Goal: Task Accomplishment & Management: Manage account settings

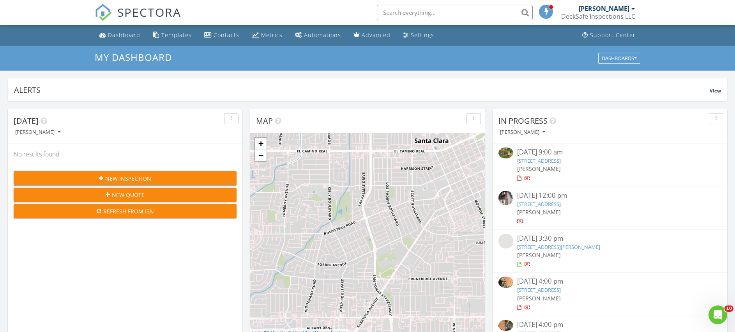
click at [632, 9] on div at bounding box center [634, 8] width 4 height 6
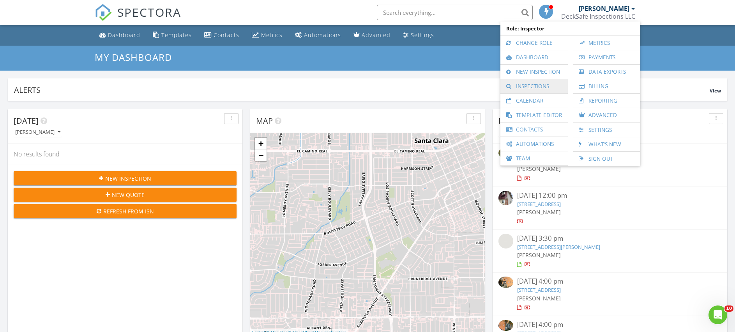
click at [537, 86] on link "Inspections" at bounding box center [535, 86] width 60 height 14
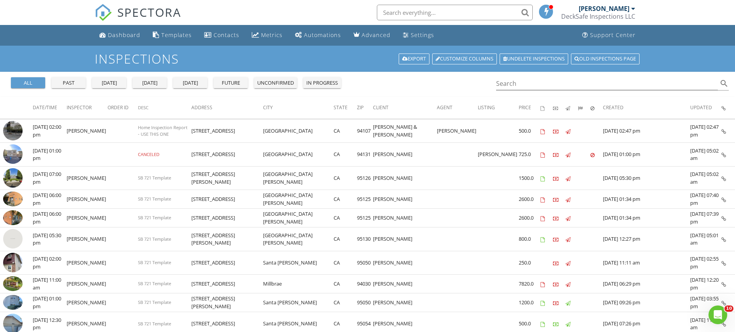
click at [420, 15] on input "text" at bounding box center [455, 13] width 156 height 16
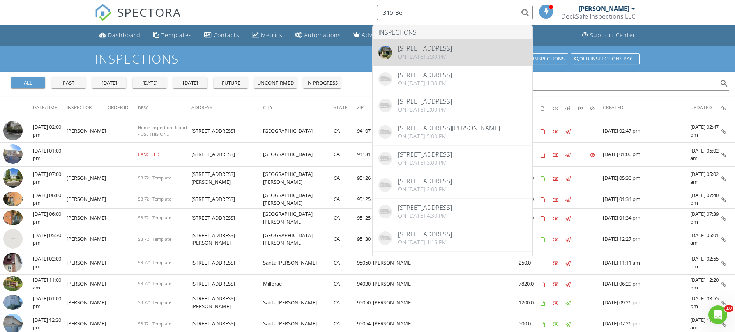
type input "315 Be"
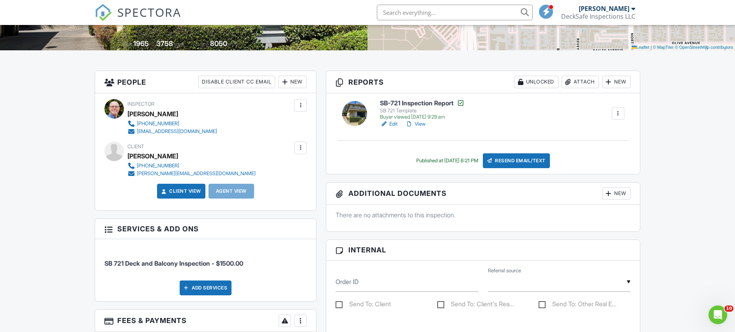
scroll to position [156, 0]
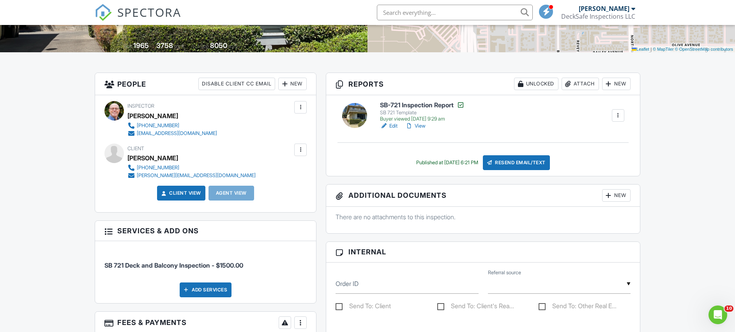
click at [424, 14] on input "text" at bounding box center [455, 13] width 156 height 16
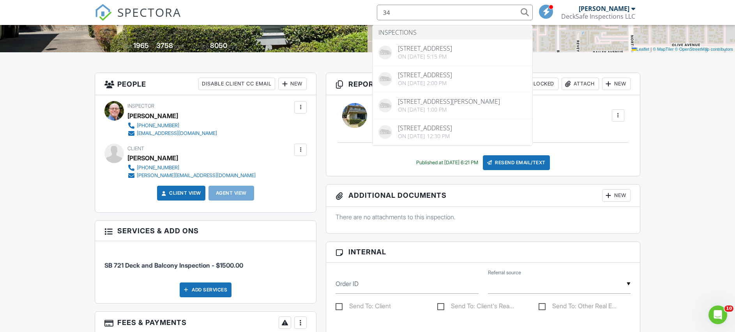
type input "3"
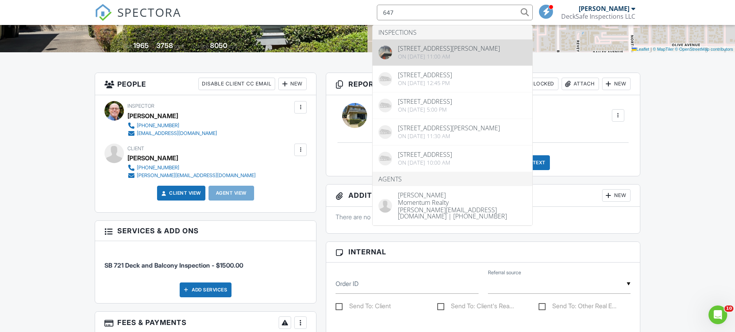
type input "647"
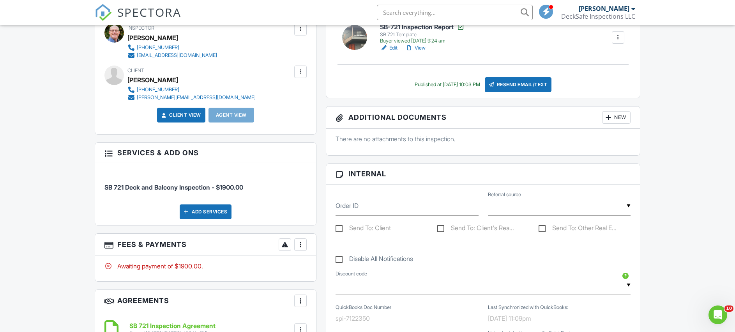
click at [300, 244] on div at bounding box center [301, 245] width 8 height 8
click at [321, 325] on div "Paid In Full" at bounding box center [339, 326] width 75 height 9
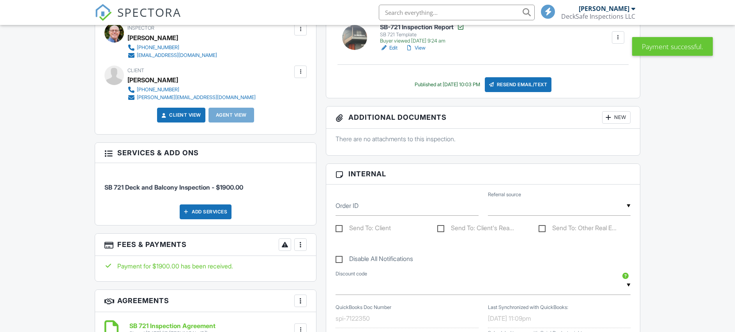
click at [284, 245] on div at bounding box center [285, 245] width 8 height 8
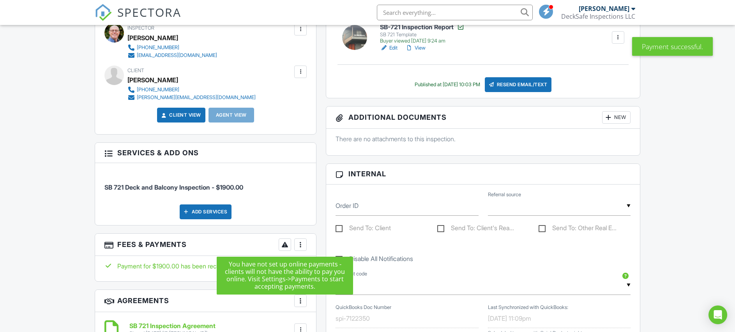
click at [301, 244] on div at bounding box center [301, 245] width 8 height 8
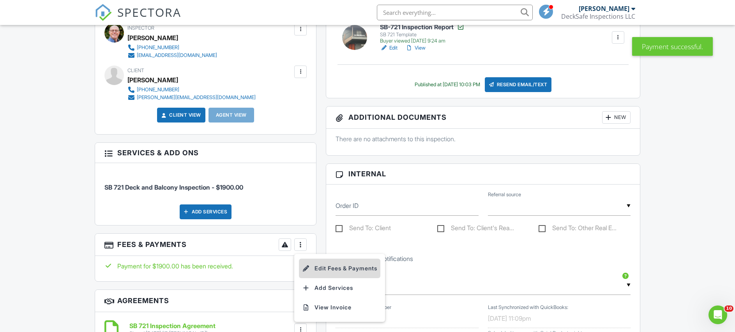
click at [318, 268] on li "Edit Fees & Payments" at bounding box center [339, 268] width 81 height 19
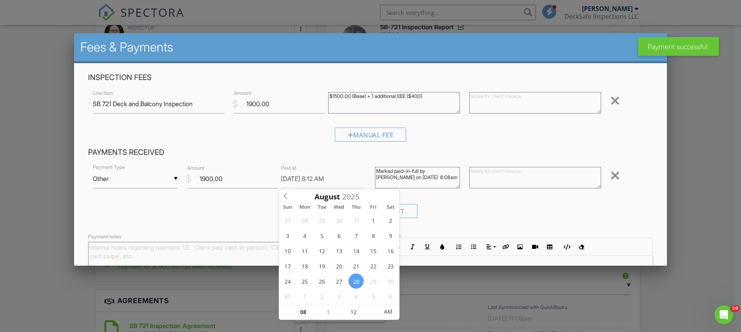
click at [298, 176] on input "08/28/2025 8:12 AM" at bounding box center [323, 178] width 85 height 19
click at [285, 195] on icon at bounding box center [285, 195] width 3 height 5
click at [284, 195] on icon at bounding box center [285, 195] width 5 height 5
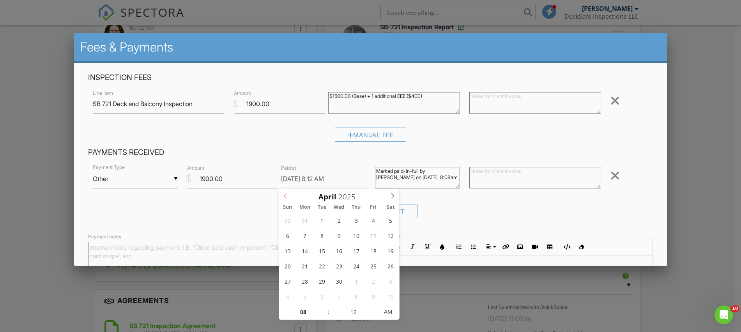
click at [284, 195] on icon at bounding box center [285, 195] width 5 height 5
type input "2024"
click at [284, 195] on icon at bounding box center [285, 195] width 5 height 5
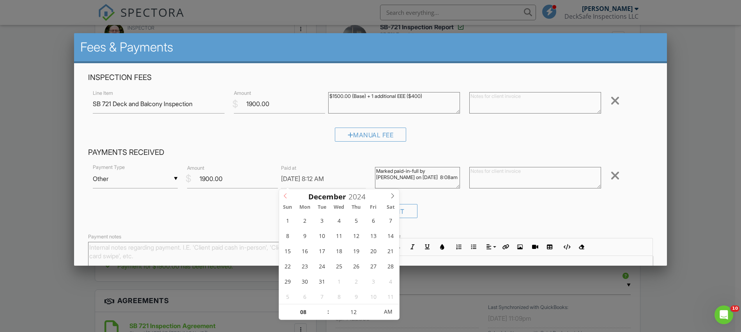
click at [284, 195] on icon at bounding box center [285, 195] width 5 height 5
click at [392, 196] on icon at bounding box center [392, 195] width 5 height 5
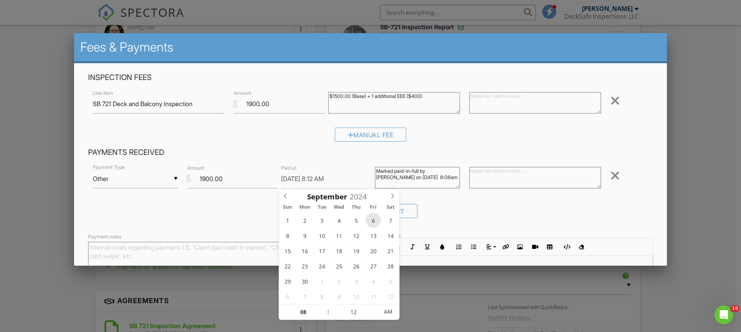
type input "09/06/2024 8:12 AM"
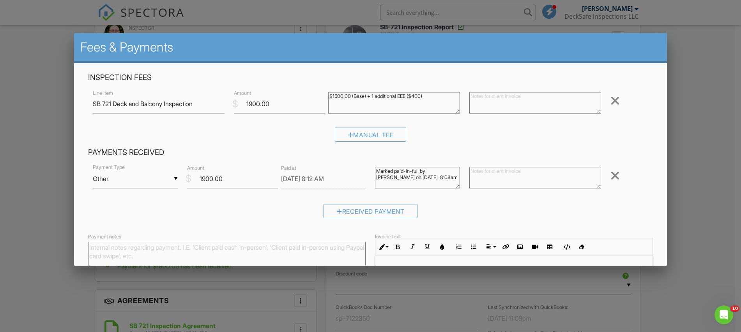
drag, startPoint x: 428, startPoint y: 170, endPoint x: 398, endPoint y: 179, distance: 31.0
click at [398, 179] on textarea "Marked paid-in-full by David Thompson on 08/28/2025 8:08am" at bounding box center [417, 177] width 85 height 21
click at [431, 168] on textarea "Marked paid-in-full by David Thompson on 08/28/2025 8:08am" at bounding box center [417, 177] width 85 height 21
click at [441, 169] on textarea "Marked paid-in-full by David Thompson on 08/28/2025 8:08am" at bounding box center [417, 177] width 85 height 21
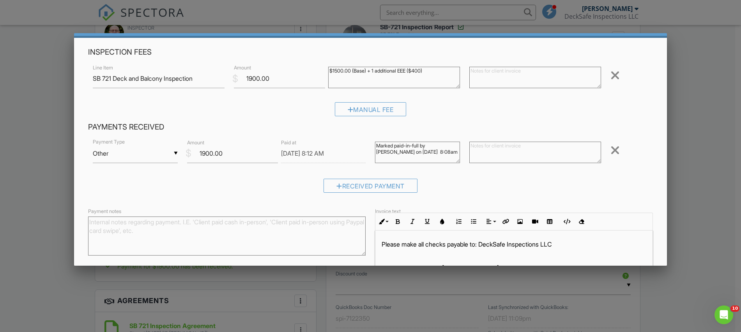
scroll to position [39, 0]
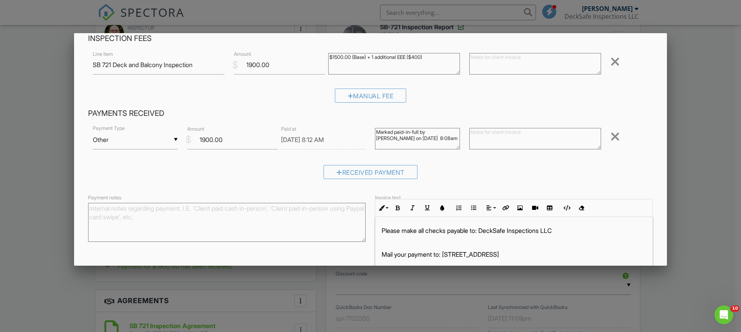
type textarea "Marked paid-in-full by Cathy Crowder on 08/28/2025 8:08am"
click at [103, 209] on textarea "Payment notes" at bounding box center [227, 222] width 278 height 39
click at [196, 213] on textarea "Payment received 09/06/2024" at bounding box center [227, 222] width 278 height 39
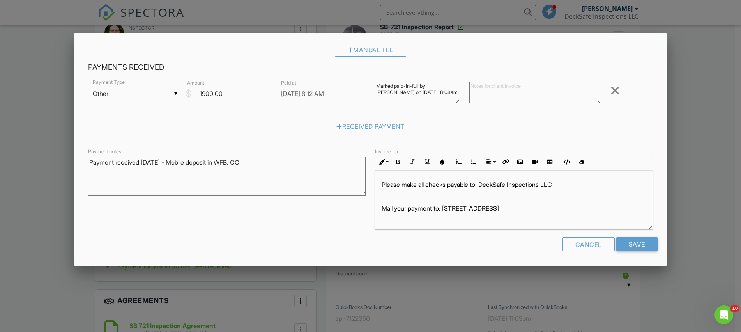
scroll to position [86, 0]
type textarea "Payment received 09/06/2024 - Mobile deposit in WFB. CC"
drag, startPoint x: 630, startPoint y: 243, endPoint x: 432, endPoint y: 236, distance: 197.8
click at [623, 242] on input "Save" at bounding box center [636, 243] width 41 height 14
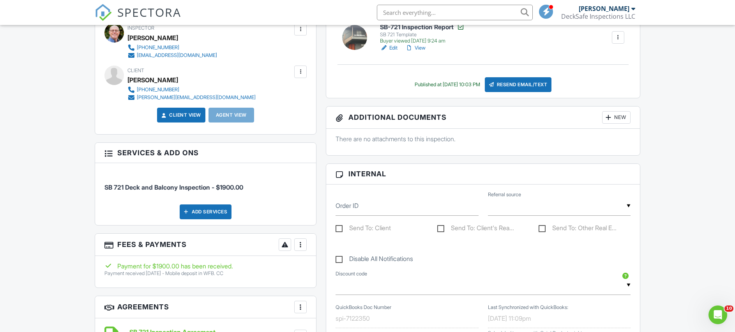
click at [416, 11] on input "text" at bounding box center [455, 13] width 156 height 16
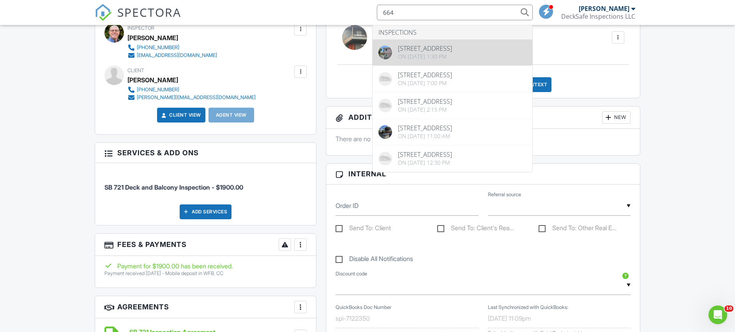
type input "664"
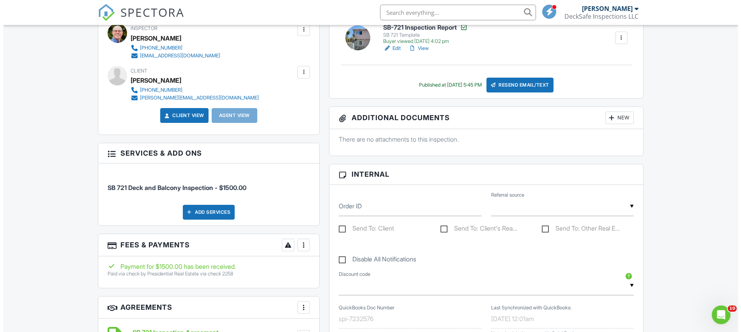
scroll to position [234, 0]
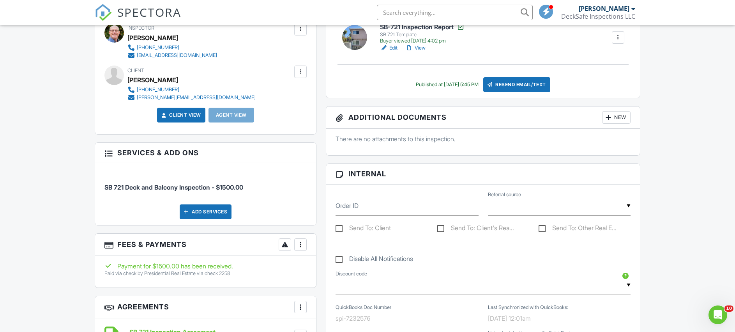
click at [301, 247] on div at bounding box center [301, 245] width 8 height 8
click at [330, 266] on li "Edit Fees & Payments" at bounding box center [339, 268] width 81 height 19
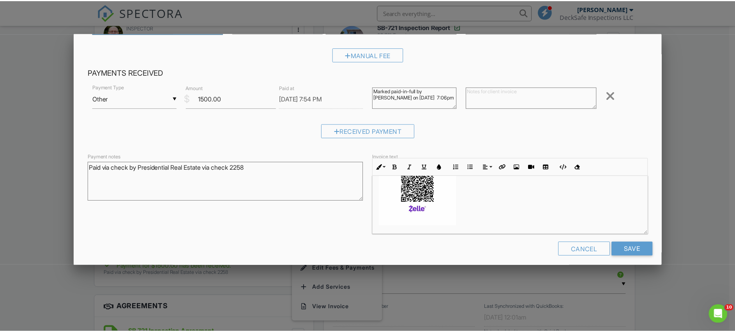
scroll to position [86, 0]
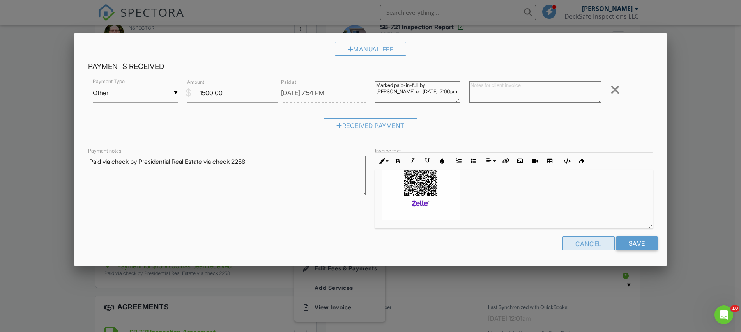
click at [588, 243] on div "Cancel" at bounding box center [589, 243] width 52 height 14
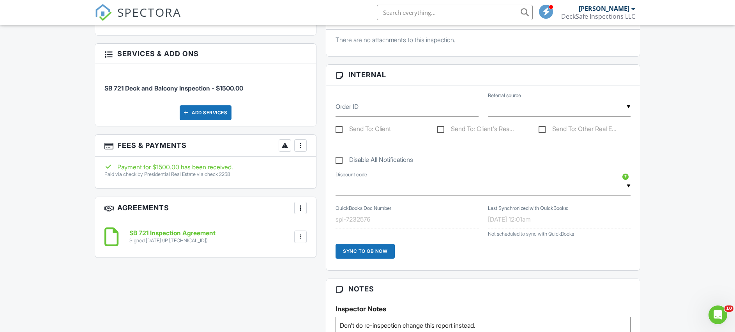
scroll to position [351, 0]
